Goal: Task Accomplishment & Management: Manage account settings

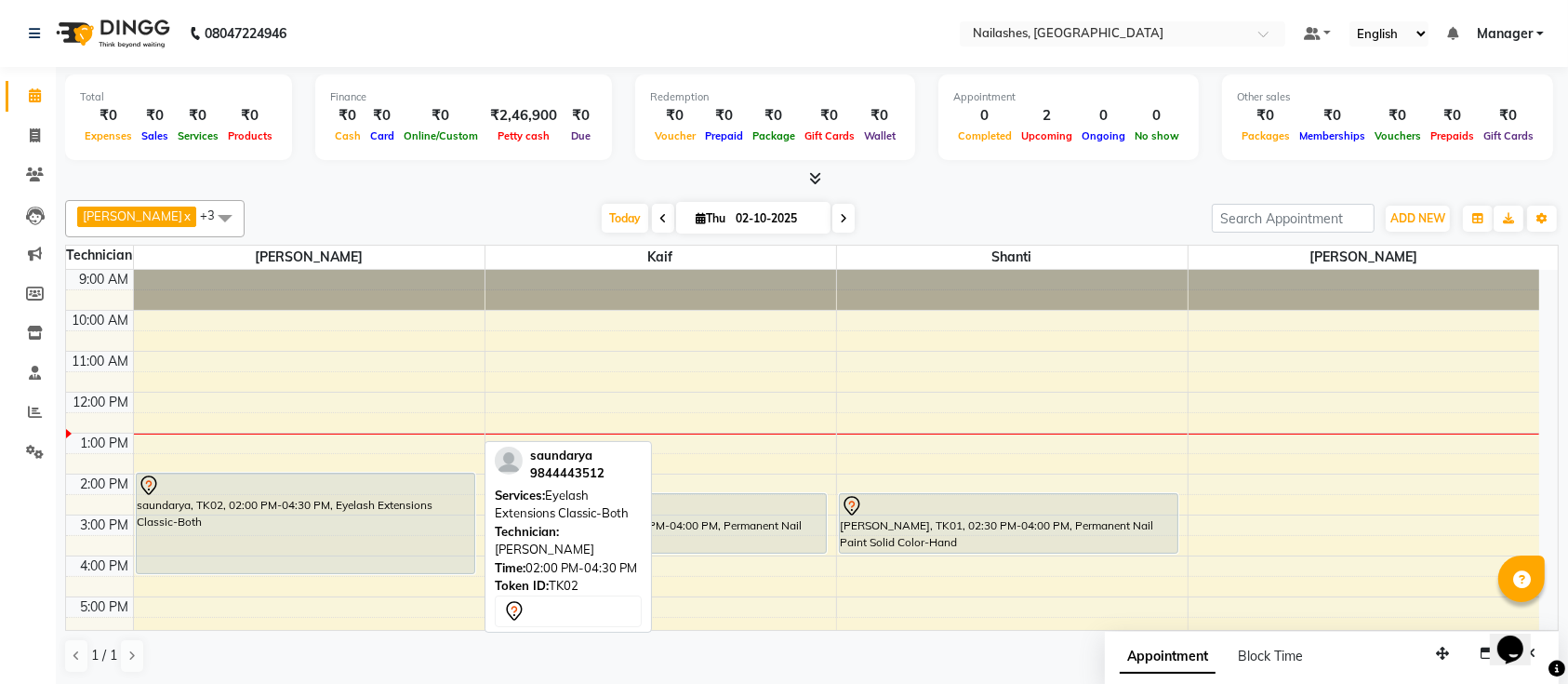
scroll to position [123, 0]
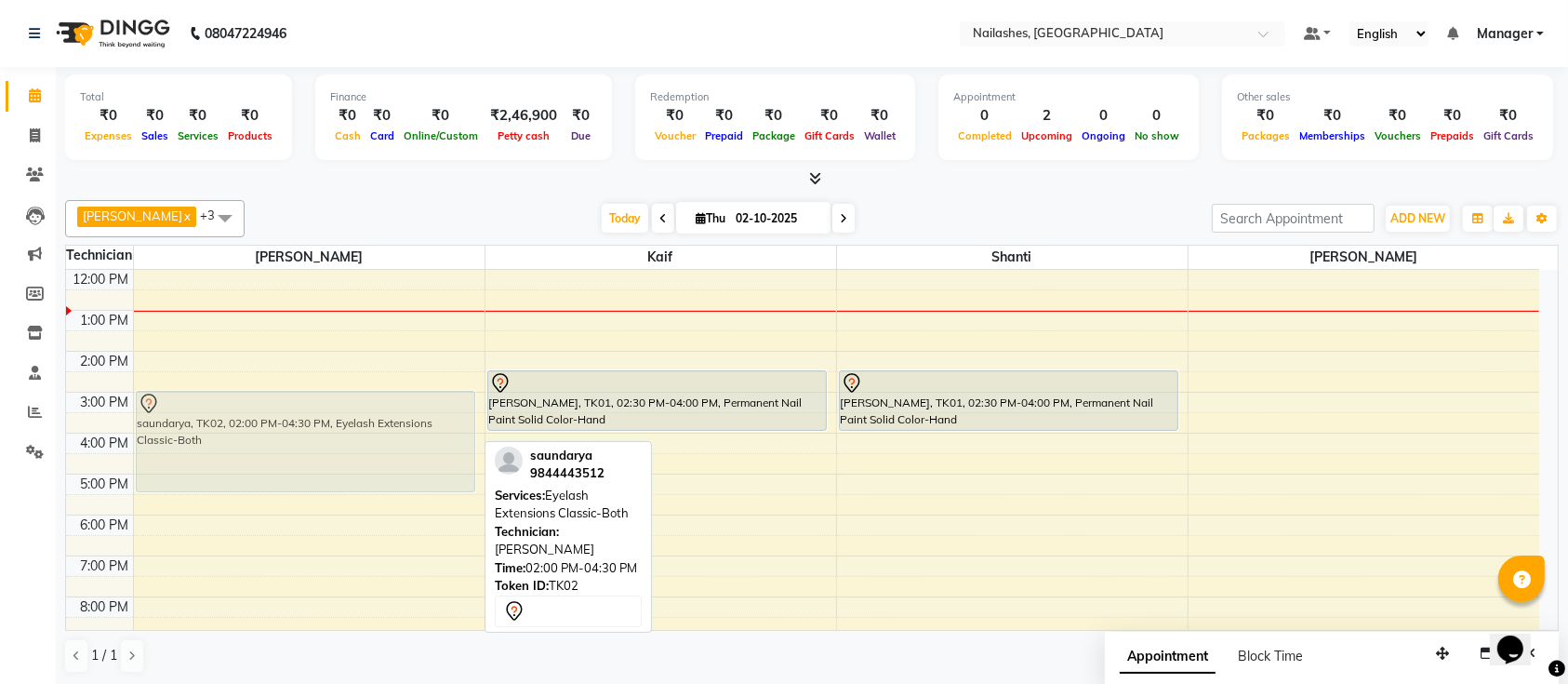
drag, startPoint x: 386, startPoint y: 397, endPoint x: 388, endPoint y: 440, distance: 43.0
click at [388, 440] on div "saundarya, TK02, 02:00 PM-04:30 PM, Eyelash Extensions Classic-Both saundarya, …" at bounding box center [309, 433] width 350 height 572
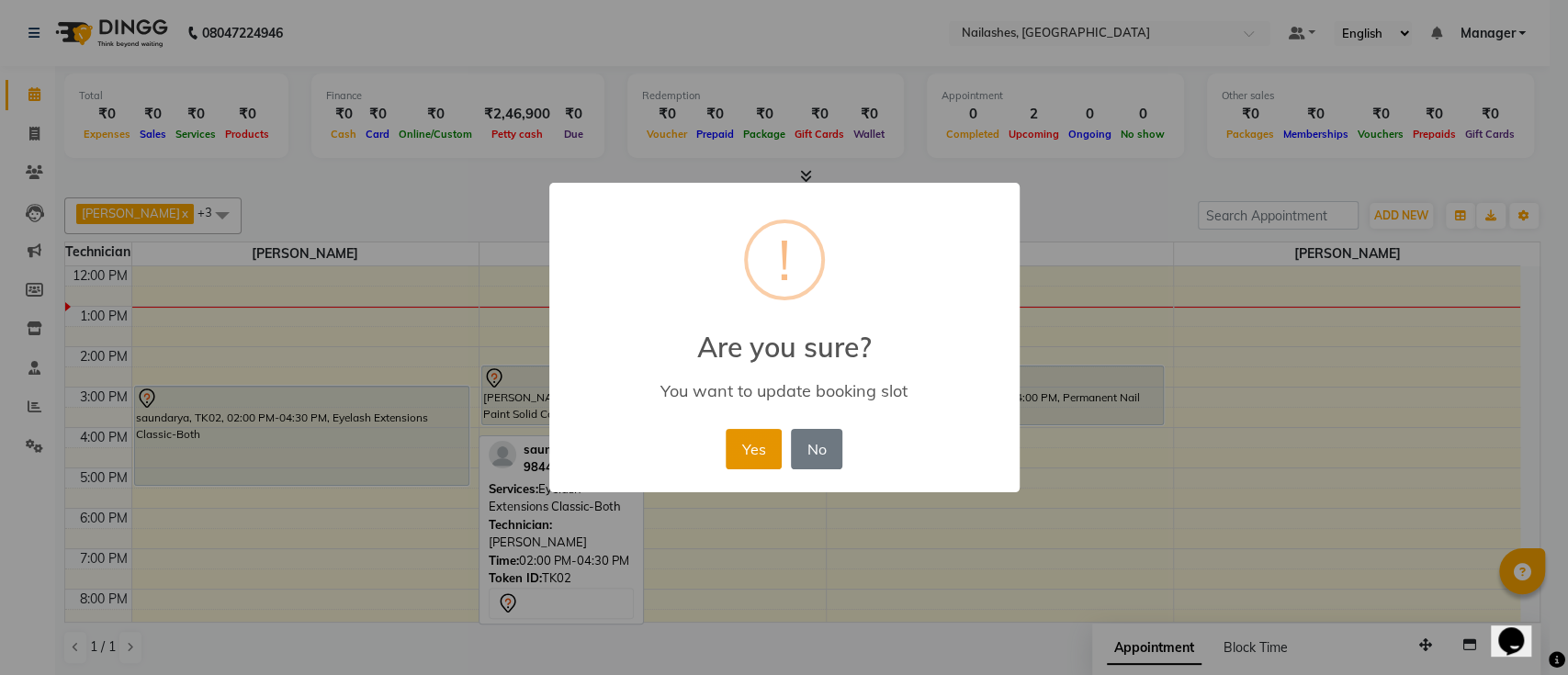
click at [739, 454] on button "Yes" at bounding box center [753, 448] width 56 height 40
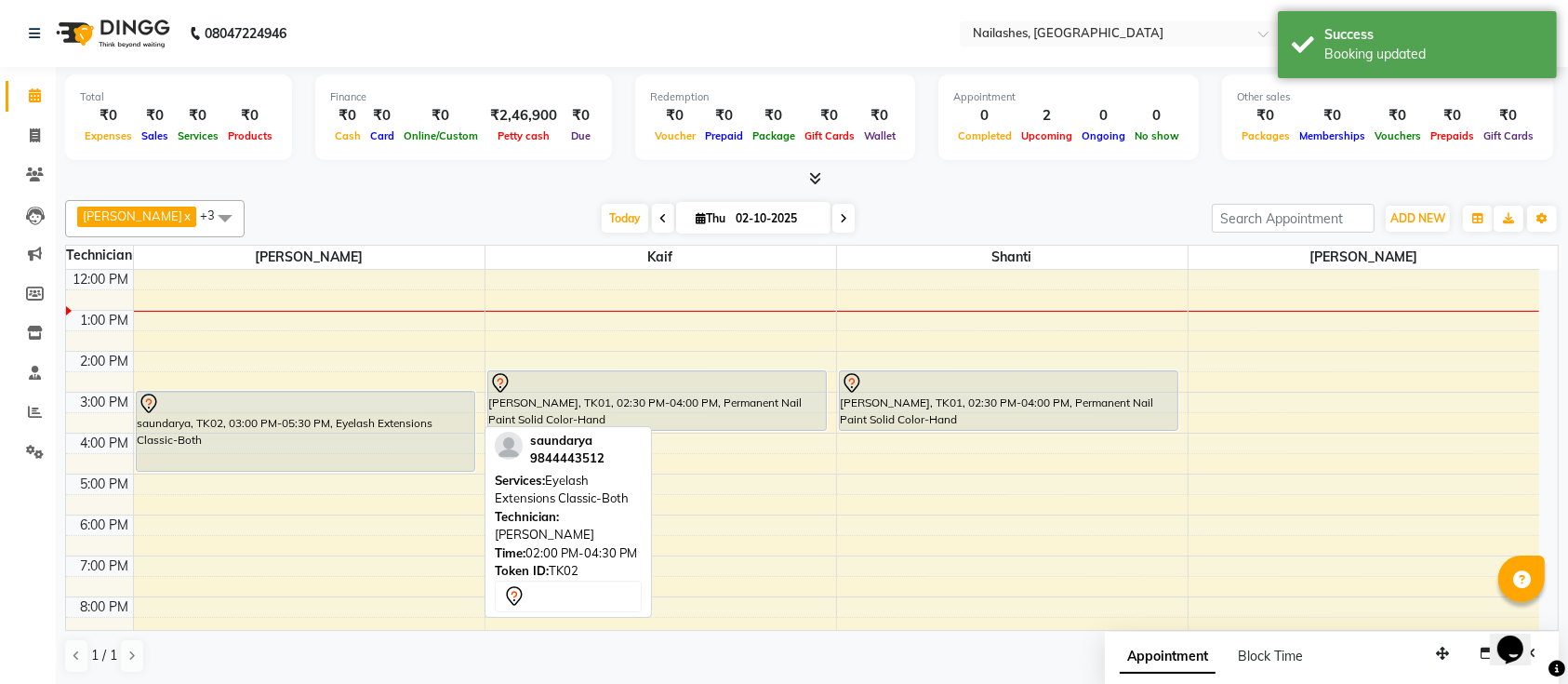
drag, startPoint x: 382, startPoint y: 487, endPoint x: 389, endPoint y: 465, distance: 23.1
click at [389, 465] on div "saundarya, TK02, 03:00 PM-05:30 PM, Eyelash Extensions Classic-Both saundarya, …" at bounding box center [309, 433] width 350 height 572
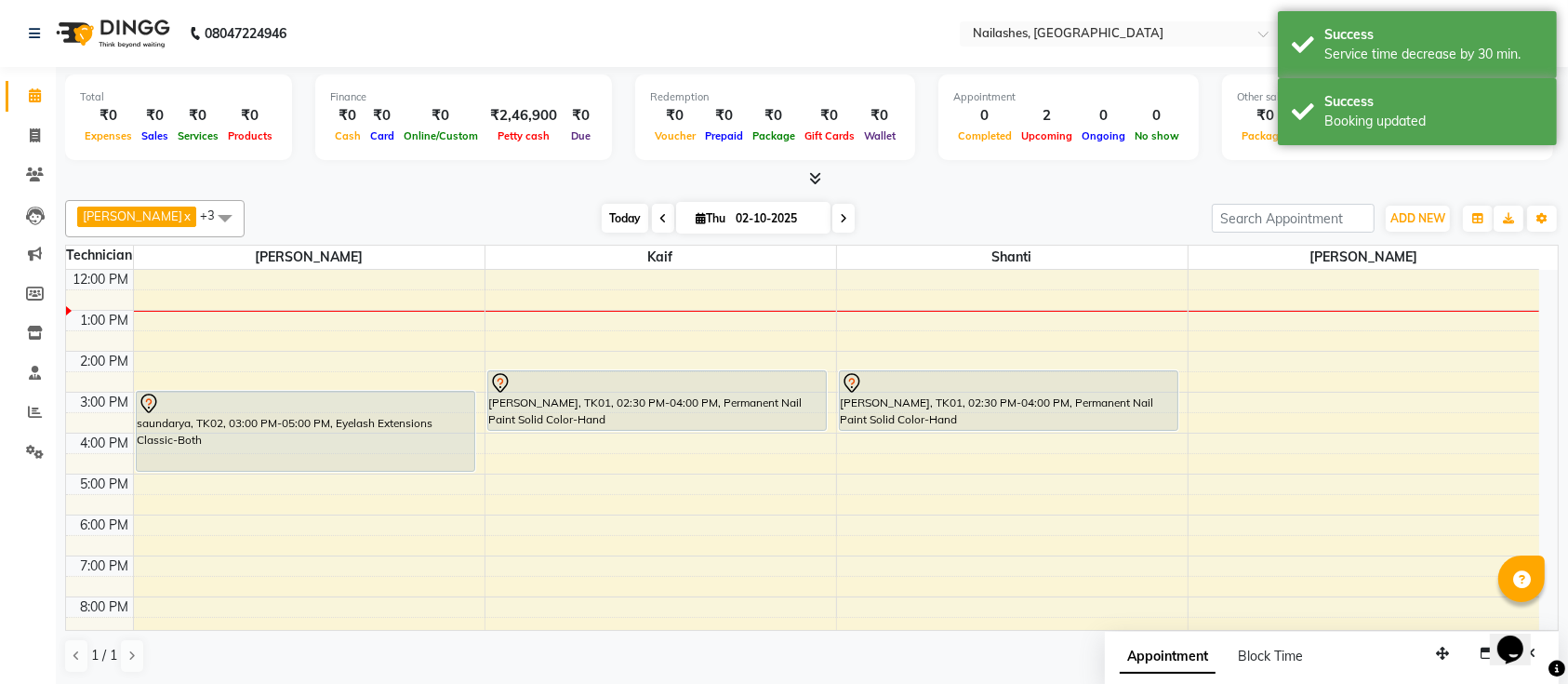
click at [602, 213] on span "Today" at bounding box center [625, 218] width 47 height 29
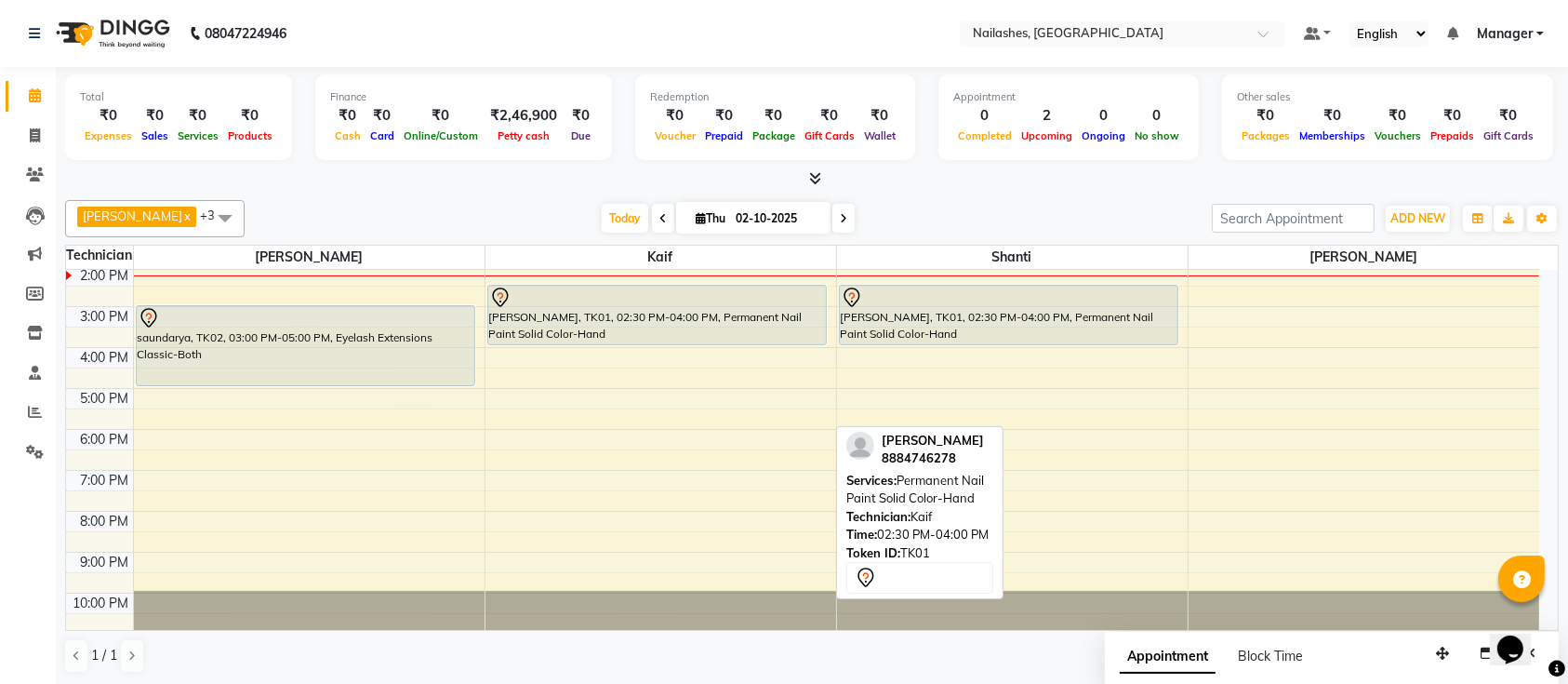
scroll to position [0, 0]
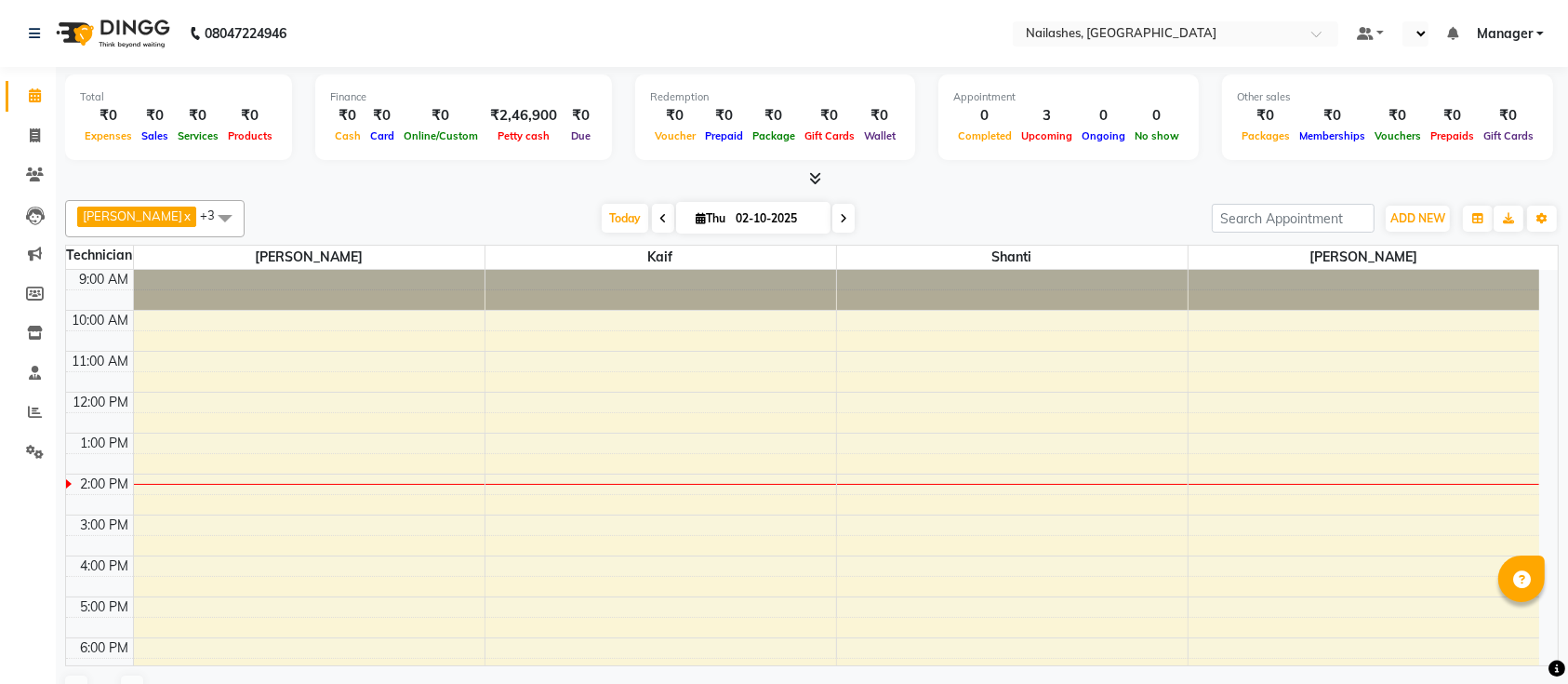
scroll to position [174, 0]
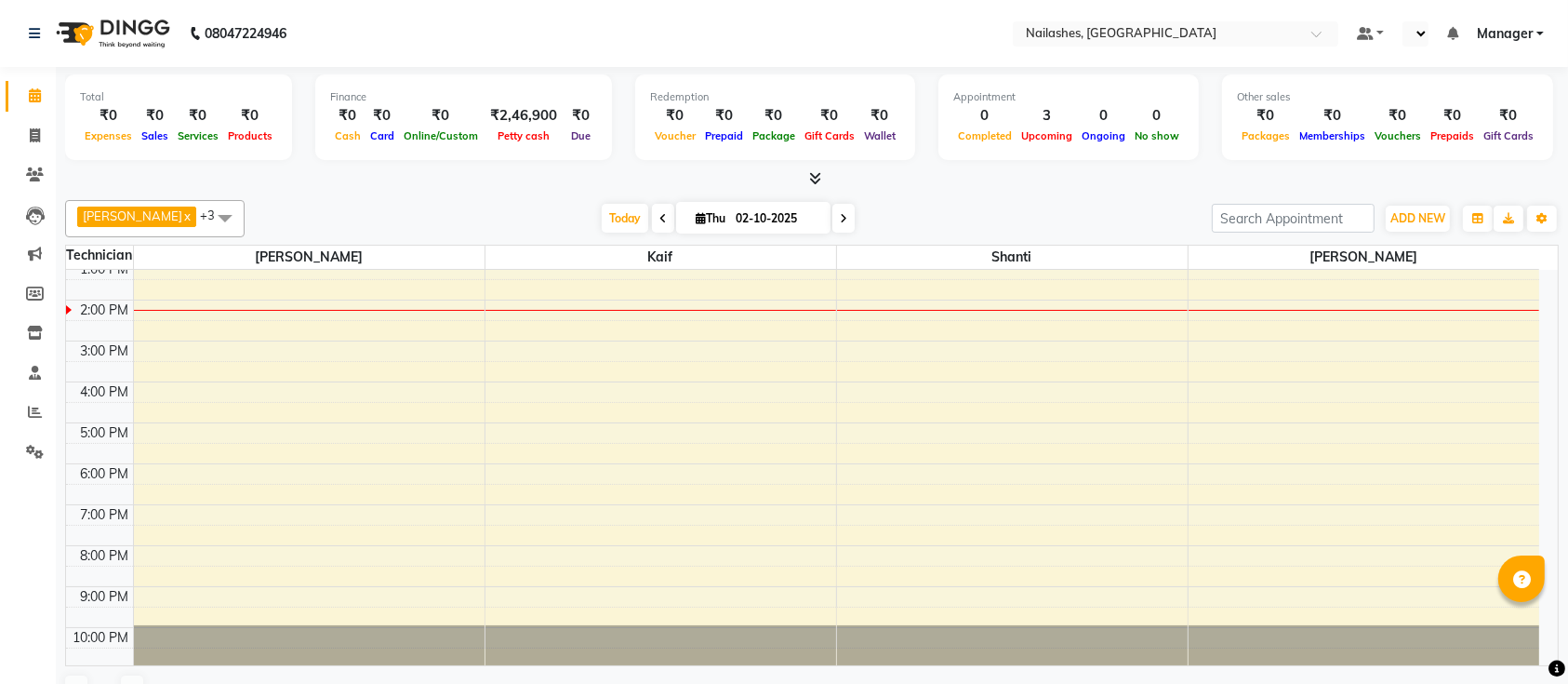
select select "en"
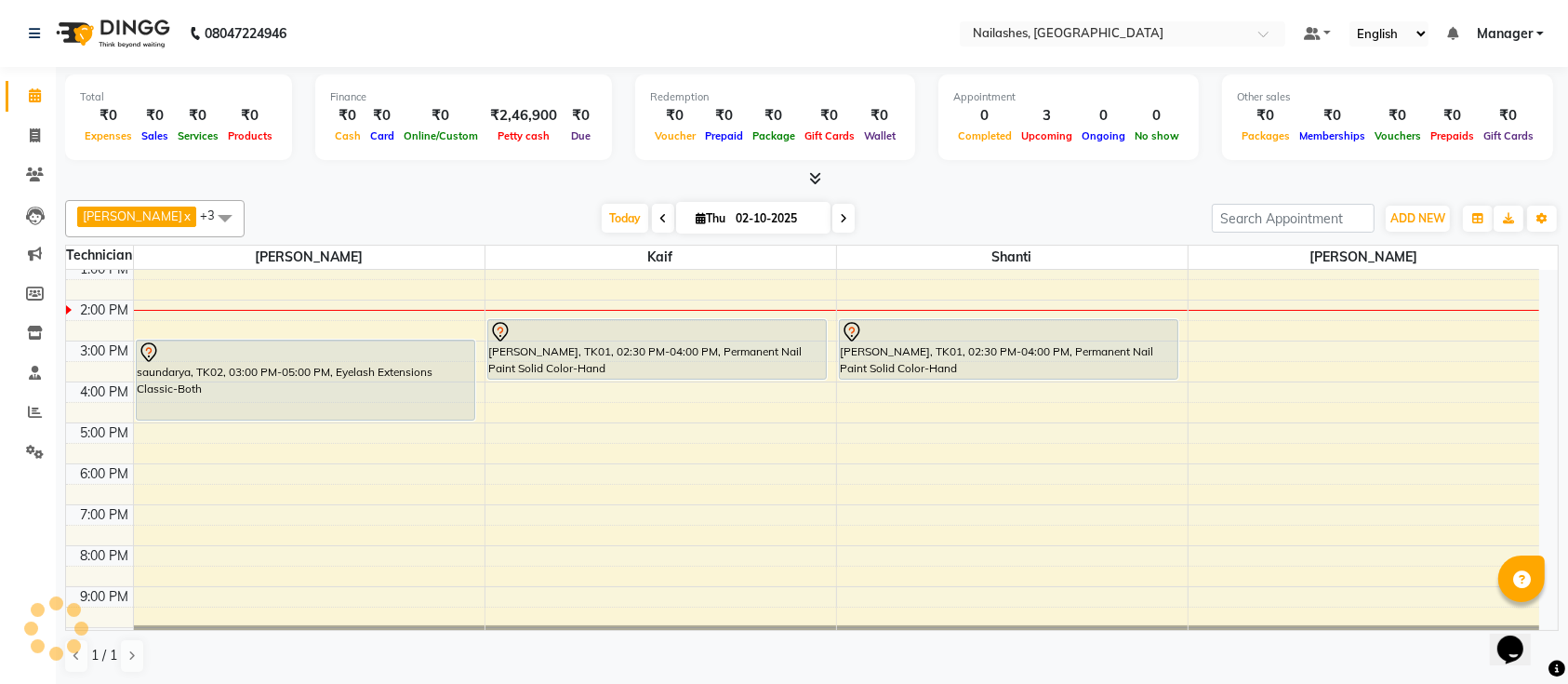
scroll to position [0, 0]
